Goal: Information Seeking & Learning: Learn about a topic

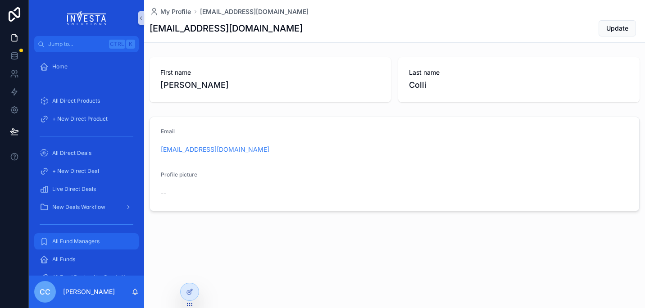
click at [77, 242] on span "All Fund Managers" at bounding box center [75, 241] width 47 height 7
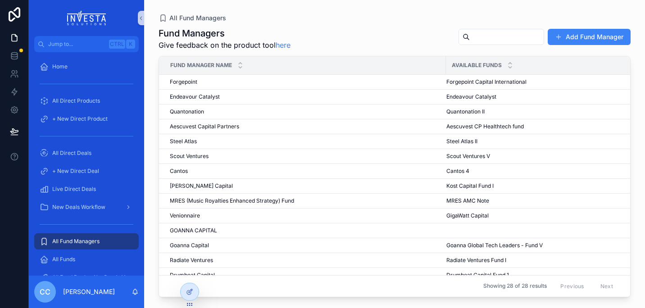
click at [506, 37] on input "scrollable content" at bounding box center [507, 37] width 74 height 13
type input "****"
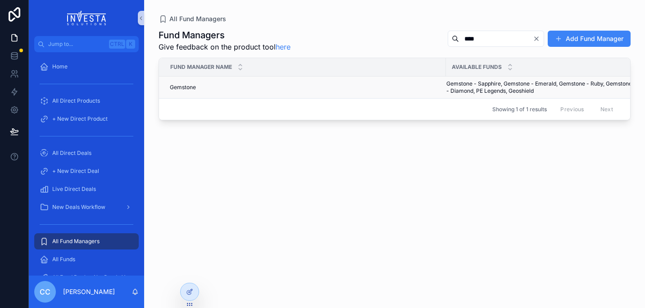
click at [188, 88] on span "Gemstone" at bounding box center [183, 87] width 26 height 7
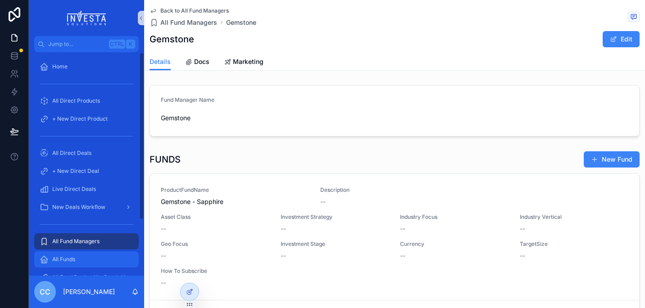
click at [79, 258] on div "All Funds" at bounding box center [87, 259] width 94 height 14
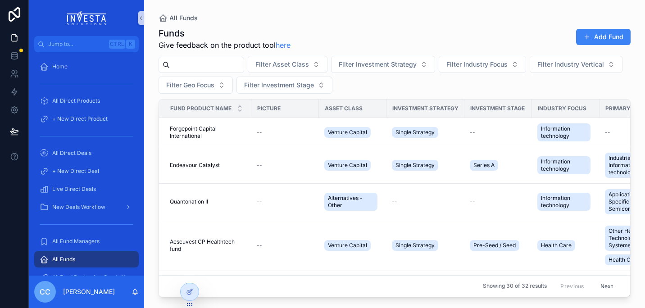
click at [208, 68] on input "scrollable content" at bounding box center [207, 65] width 74 height 13
type input "****"
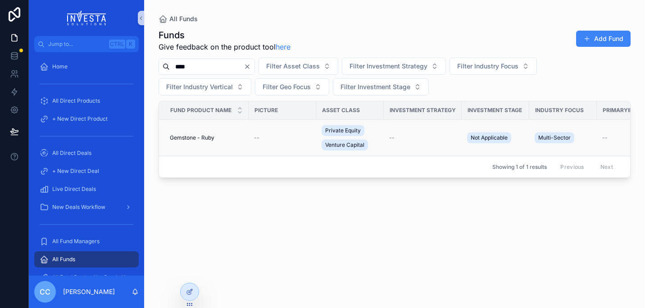
click at [187, 140] on span "Gemstone - Ruby" at bounding box center [192, 137] width 45 height 7
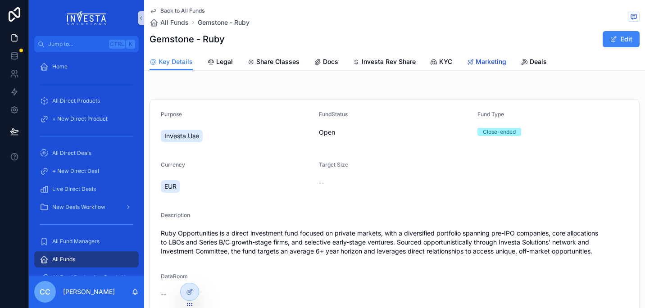
click at [484, 65] on span "Marketing" at bounding box center [491, 61] width 31 height 9
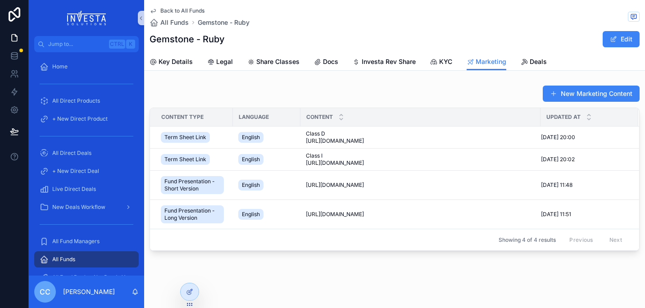
scroll to position [0, 3]
click at [330, 63] on span "Docs" at bounding box center [330, 61] width 15 height 9
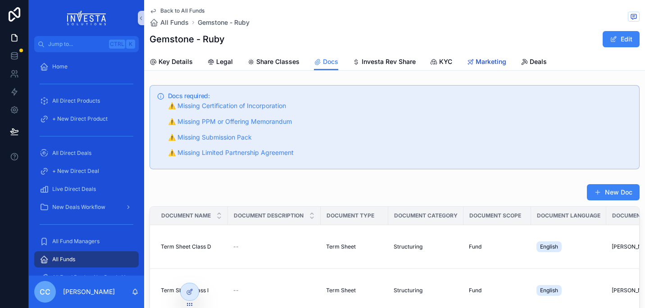
click at [489, 68] on link "Marketing" at bounding box center [487, 63] width 40 height 18
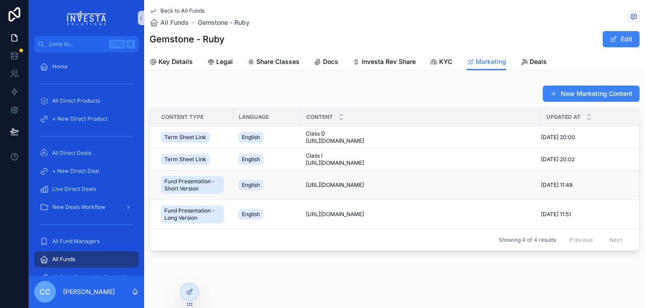
click at [226, 188] on div "Fund Presentation - Short Version" at bounding box center [194, 185] width 67 height 22
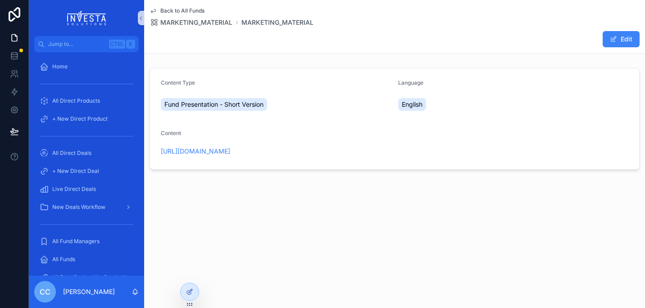
click at [152, 13] on icon "scrollable content" at bounding box center [153, 11] width 5 height 4
